Goal: Task Accomplishment & Management: Manage account settings

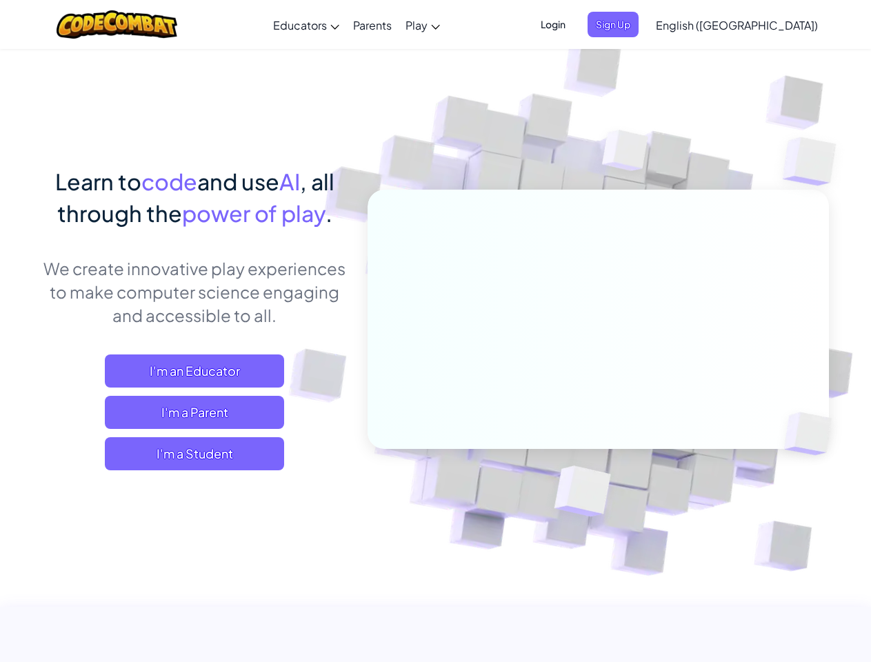
click at [574, 24] on span "Login" at bounding box center [553, 25] width 41 height 26
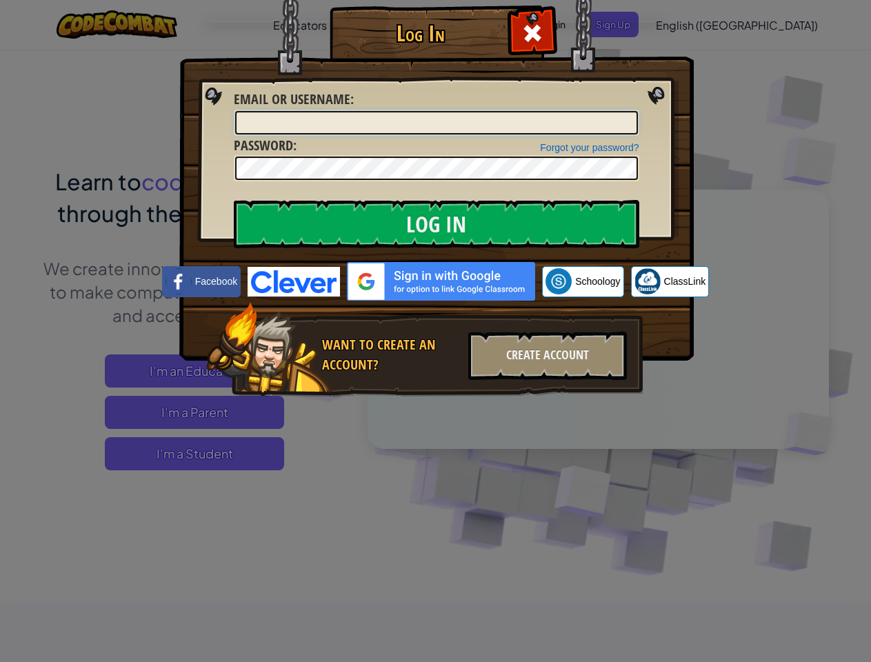
click at [636, 111] on input "Email or Username :" at bounding box center [436, 122] width 403 height 23
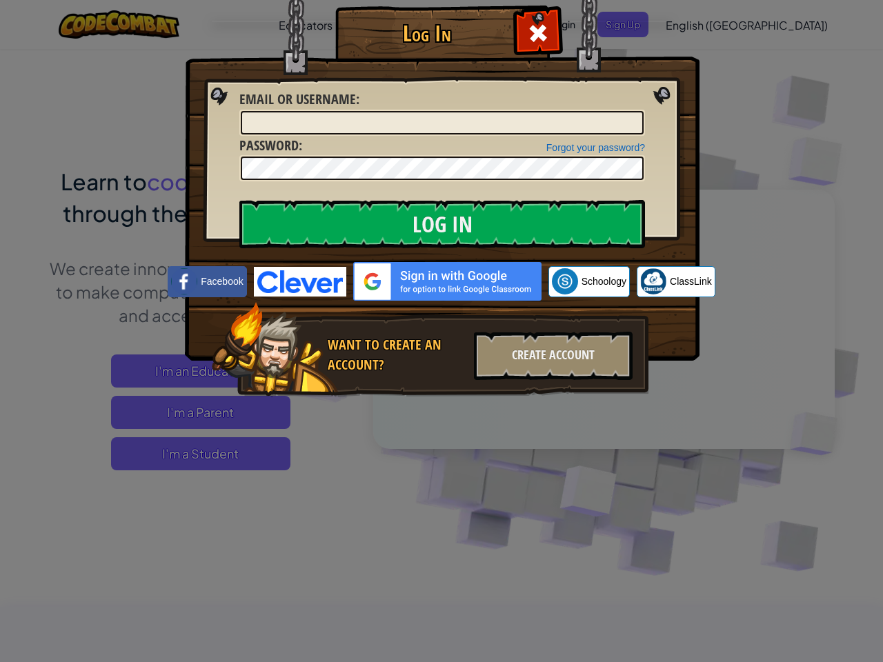
click at [698, 24] on div "Log In Unknown Error Email or Username : Forgot your password? Password : Log I…" at bounding box center [441, 331] width 883 height 662
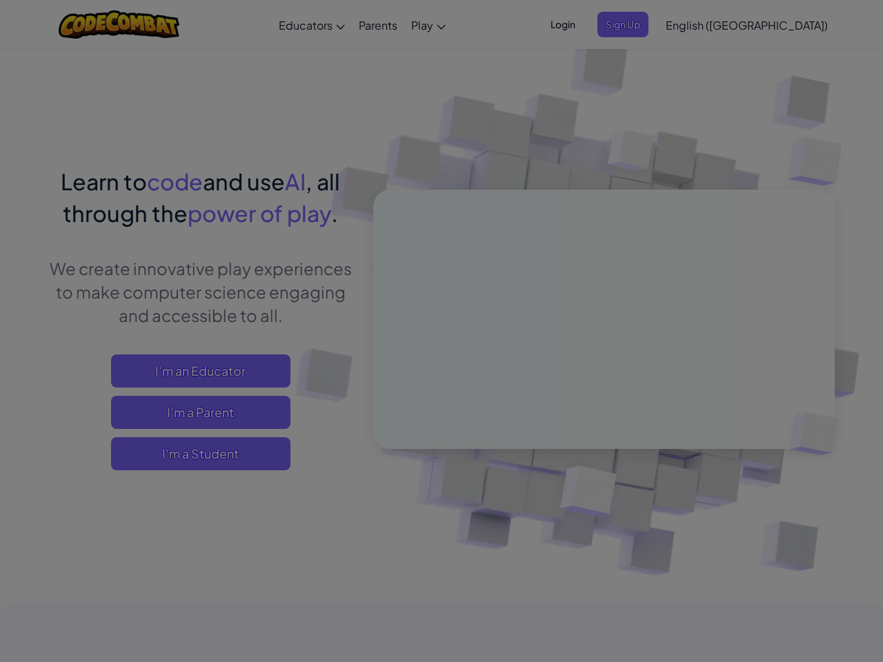
click at [698, 24] on div at bounding box center [441, 331] width 883 height 662
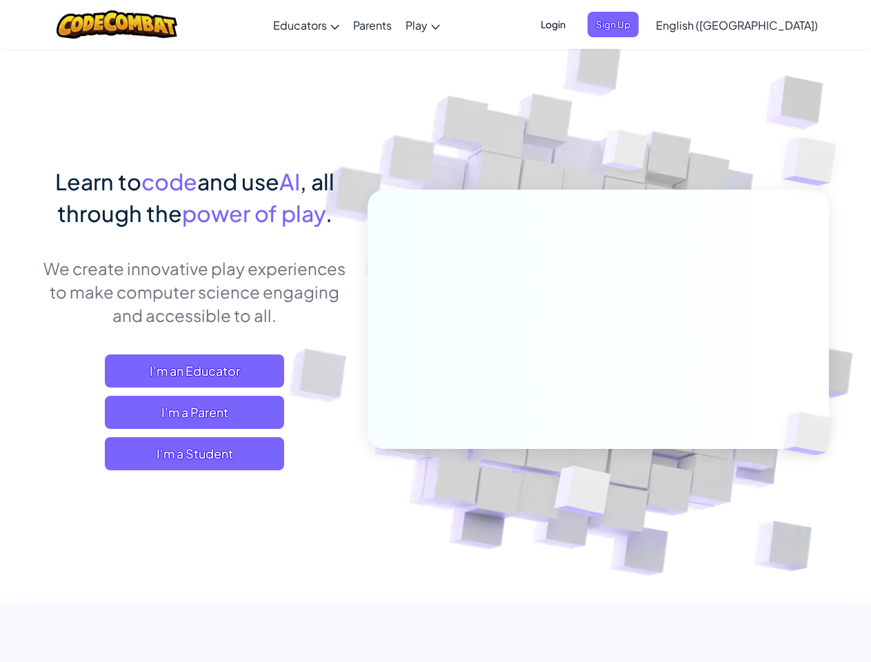
click at [771, 25] on span "English ([GEOGRAPHIC_DATA])" at bounding box center [737, 25] width 162 height 14
click at [195, 454] on span "I'm a Student" at bounding box center [194, 453] width 179 height 33
